Goal: Find specific page/section: Find specific page/section

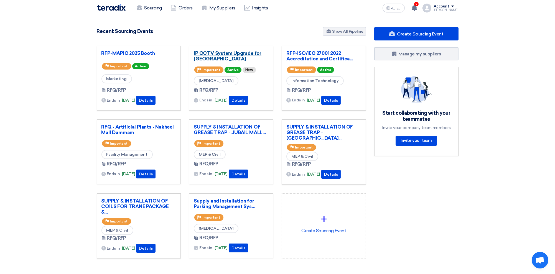
click at [216, 58] on link "IP CCTV System Upgrade for [GEOGRAPHIC_DATA]" at bounding box center [231, 55] width 75 height 11
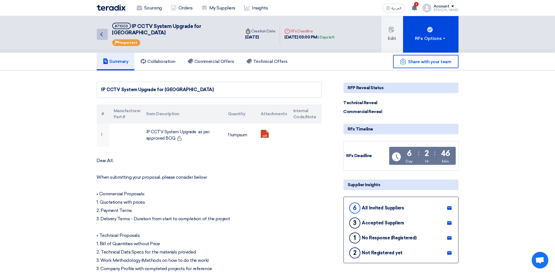
click at [97, 30] on link "Back" at bounding box center [102, 34] width 11 height 11
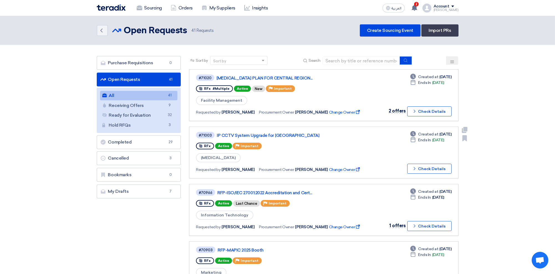
click at [268, 131] on div "#71003 IP CCTV System Upgrade for [GEOGRAPHIC_DATA]" at bounding box center [281, 134] width 170 height 7
click at [268, 133] on link "IP CCTV System Upgrade for [GEOGRAPHIC_DATA]" at bounding box center [286, 135] width 139 height 5
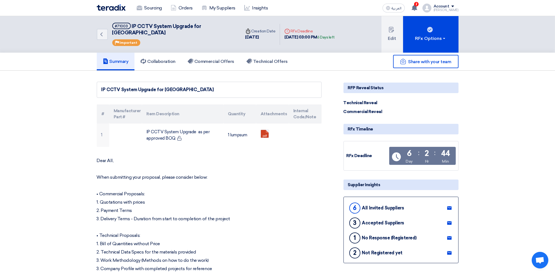
click at [451, 236] on use at bounding box center [449, 238] width 4 height 4
